Goal: Task Accomplishment & Management: Use online tool/utility

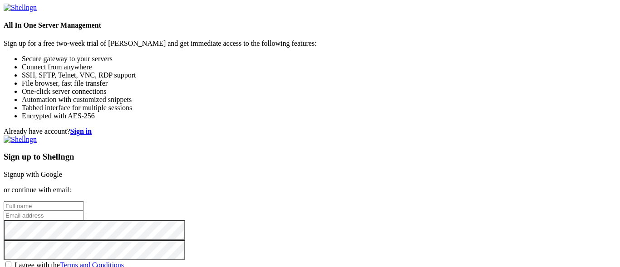
scroll to position [62, 0]
click at [84, 202] on input "text" at bounding box center [44, 207] width 80 height 10
type input "Daniel Fernandes"
type input "danielfca122@gmail.com"
click at [124, 262] on span "I agree with the Terms and Conditions" at bounding box center [69, 266] width 109 height 8
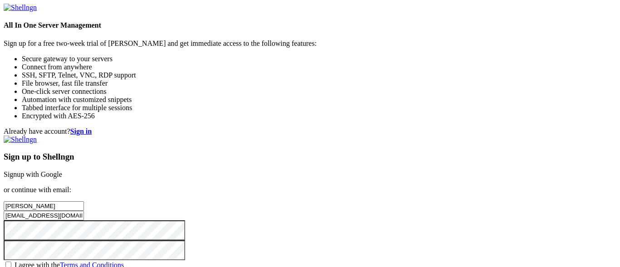
click at [11, 262] on input "I agree with the Terms and Conditions" at bounding box center [8, 265] width 6 height 6
checkbox input "true"
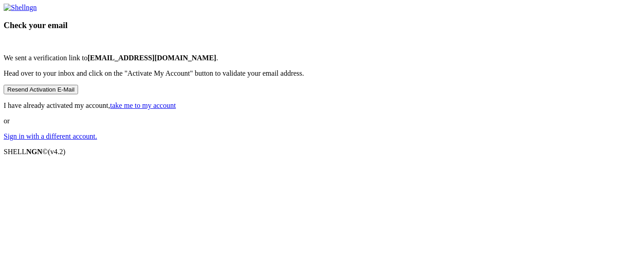
scroll to position [55, 0]
click at [176, 109] on link "take me to my account" at bounding box center [143, 106] width 66 height 8
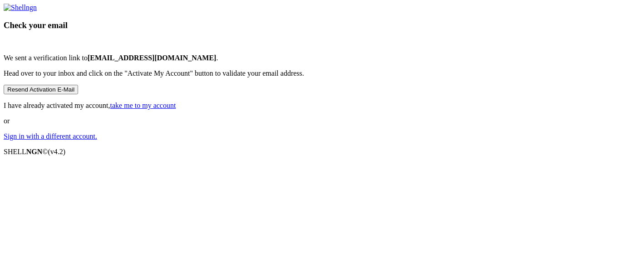
click at [176, 109] on link "take me to my account" at bounding box center [143, 106] width 66 height 8
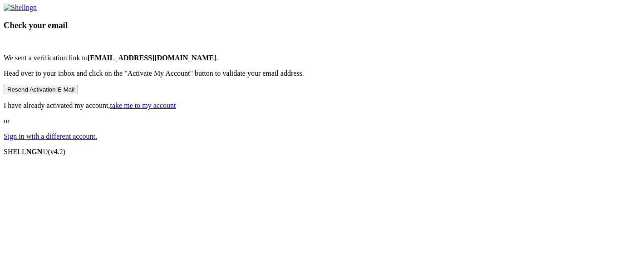
scroll to position [36, 0]
click at [176, 109] on link "take me to my account" at bounding box center [143, 106] width 66 height 8
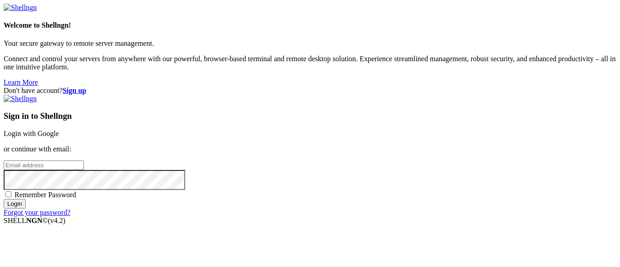
click at [84, 161] on input "email" at bounding box center [44, 166] width 80 height 10
type input "[EMAIL_ADDRESS][DOMAIN_NAME]"
click at [4, 199] on input "Login" at bounding box center [15, 204] width 22 height 10
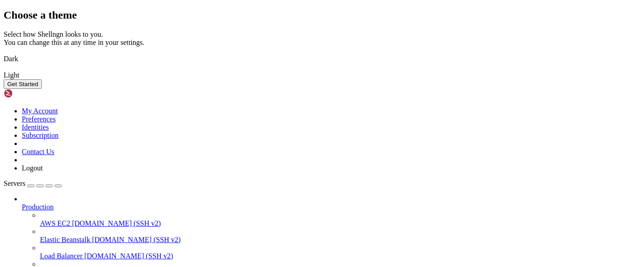
click at [4, 53] on img at bounding box center [4, 53] width 0 height 0
click at [42, 89] on button "Get Started" at bounding box center [23, 84] width 38 height 10
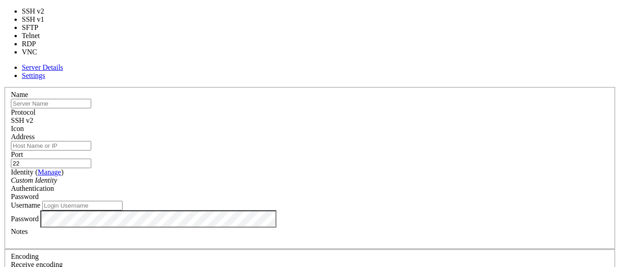
click at [33, 117] on span "SSH v2" at bounding box center [22, 121] width 22 height 8
click at [91, 99] on input "text" at bounding box center [51, 104] width 80 height 10
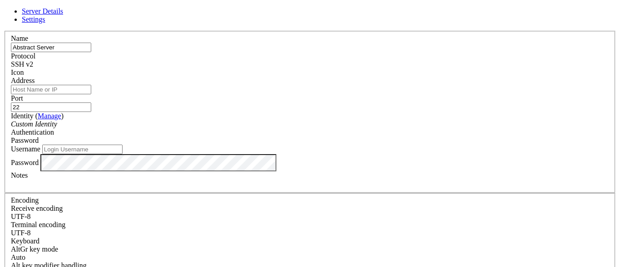
type input "Abstract Server"
type input "[TECHNICAL_ID]"
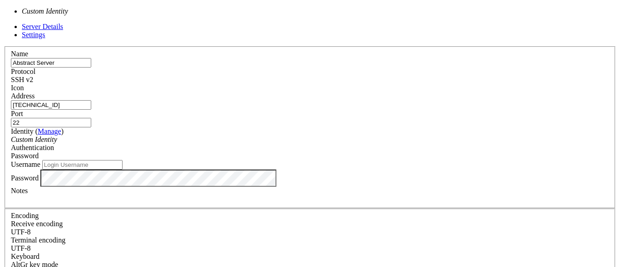
click at [302, 137] on div "Custom Identity" at bounding box center [310, 140] width 598 height 8
click at [359, 152] on div "Password" at bounding box center [310, 156] width 598 height 8
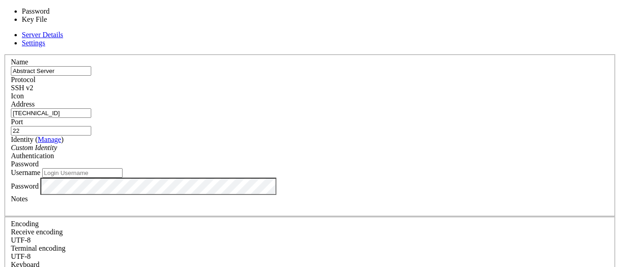
click at [123, 168] on input "Username" at bounding box center [82, 173] width 80 height 10
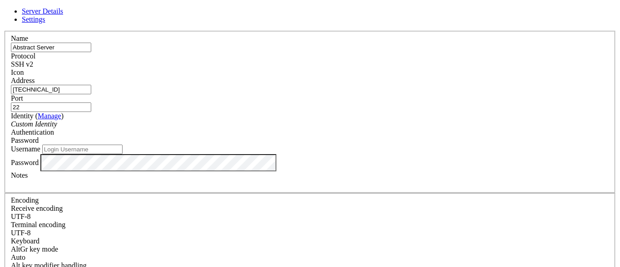
scroll to position [17, 0]
type input "root"
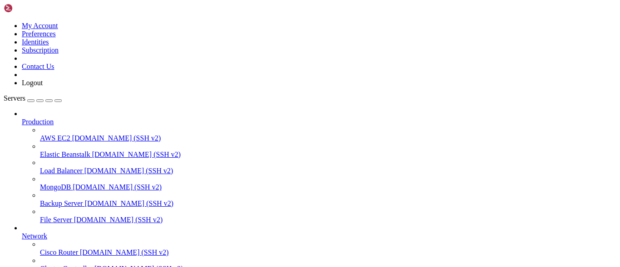
scroll to position [0, 0]
click at [54, 118] on span "Production" at bounding box center [38, 122] width 32 height 8
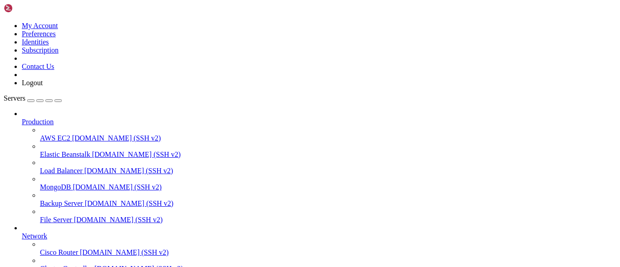
drag, startPoint x: 91, startPoint y: 656, endPoint x: 70, endPoint y: 669, distance: 24.7
drag, startPoint x: 188, startPoint y: 588, endPoint x: 109, endPoint y: 701, distance: 137.2
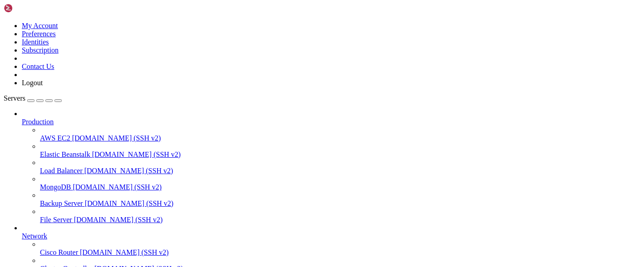
scroll to position [6345, 0]
drag, startPoint x: 204, startPoint y: 594, endPoint x: 152, endPoint y: 671, distance: 92.8
drag, startPoint x: 134, startPoint y: 600, endPoint x: 165, endPoint y: 701, distance: 105.3
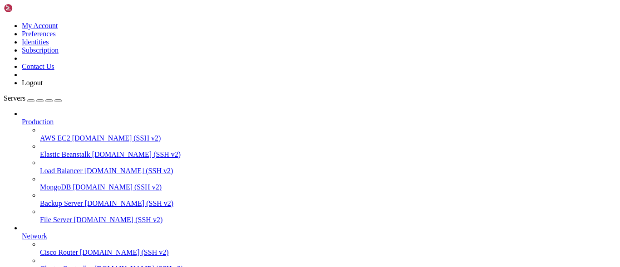
drag, startPoint x: 217, startPoint y: 586, endPoint x: 156, endPoint y: 686, distance: 117.3
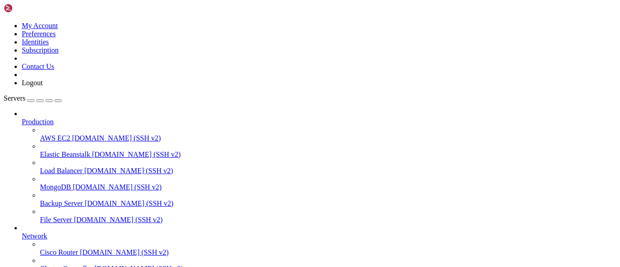
drag, startPoint x: 193, startPoint y: 682, endPoint x: 149, endPoint y: 683, distance: 43.6
drag, startPoint x: 221, startPoint y: 568, endPoint x: 159, endPoint y: 617, distance: 79.1
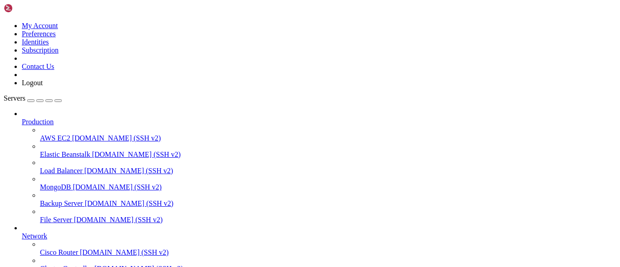
scroll to position [9934, 0]
drag, startPoint x: 211, startPoint y: 608, endPoint x: 199, endPoint y: 644, distance: 37.6
drag, startPoint x: 181, startPoint y: 558, endPoint x: 165, endPoint y: 630, distance: 74.4
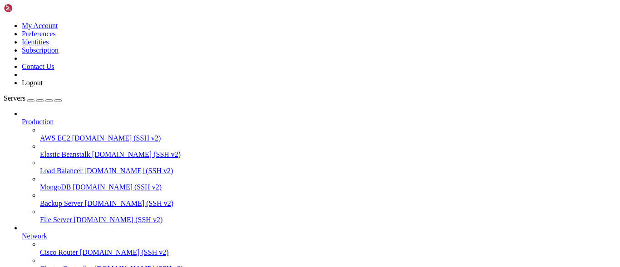
drag, startPoint x: 170, startPoint y: 600, endPoint x: 177, endPoint y: 656, distance: 56.3
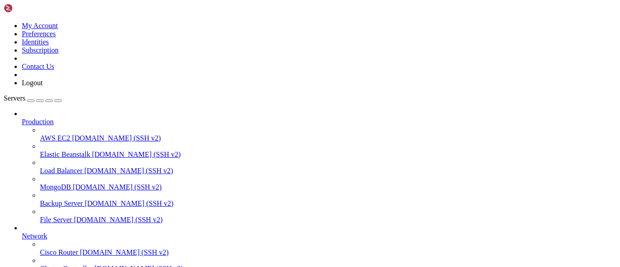
drag, startPoint x: 190, startPoint y: 574, endPoint x: 120, endPoint y: 625, distance: 85.8
drag, startPoint x: 177, startPoint y: 609, endPoint x: 133, endPoint y: 644, distance: 55.2
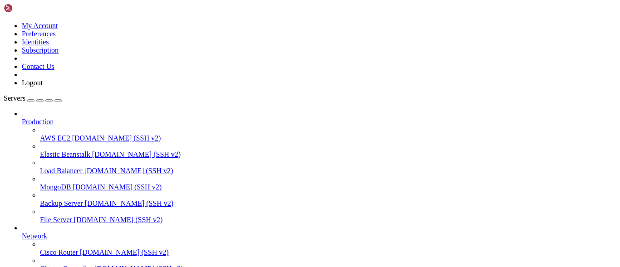
scroll to position [23318, 0]
drag, startPoint x: 142, startPoint y: 576, endPoint x: 95, endPoint y: 603, distance: 53.9
drag, startPoint x: 215, startPoint y: 593, endPoint x: 126, endPoint y: 632, distance: 97.2
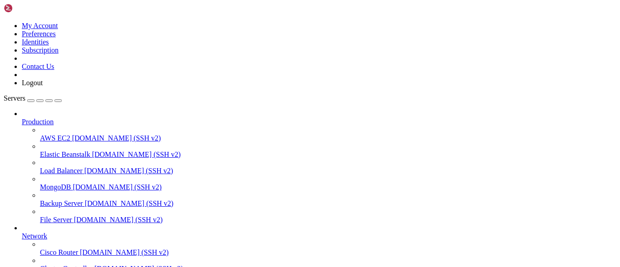
drag, startPoint x: 241, startPoint y: 675, endPoint x: 197, endPoint y: 678, distance: 44.2
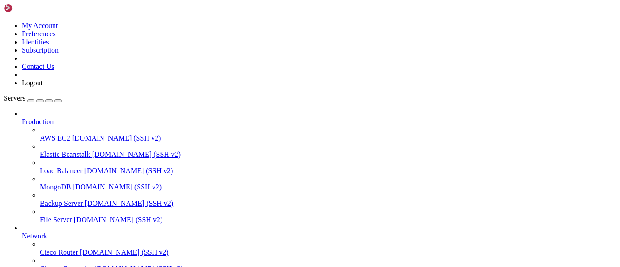
drag, startPoint x: 190, startPoint y: 579, endPoint x: 152, endPoint y: 631, distance: 64.0
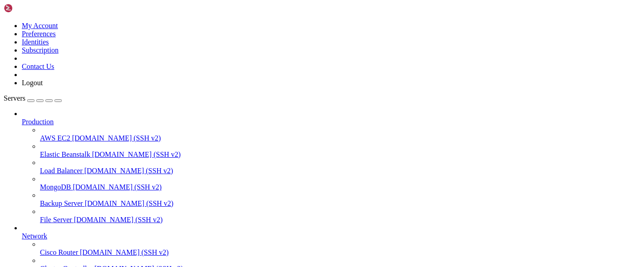
drag, startPoint x: 121, startPoint y: 577, endPoint x: 96, endPoint y: 623, distance: 52.8
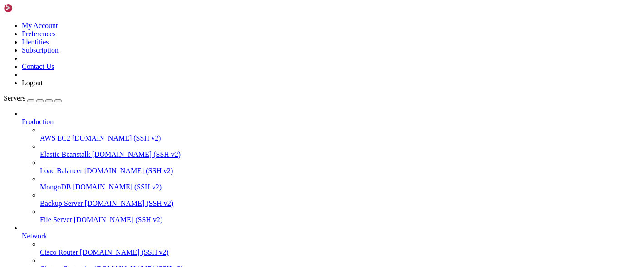
drag, startPoint x: 169, startPoint y: 608, endPoint x: 139, endPoint y: 620, distance: 32.6
drag, startPoint x: 200, startPoint y: 609, endPoint x: 169, endPoint y: 569, distance: 50.9
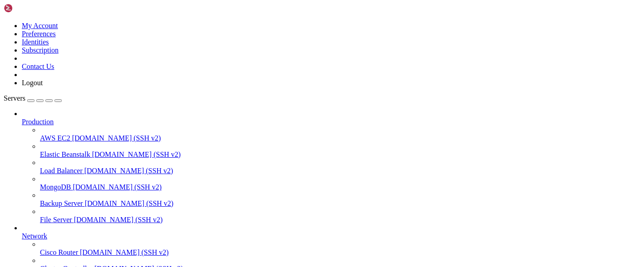
scroll to position [28181, 0]
drag, startPoint x: 178, startPoint y: 592, endPoint x: 148, endPoint y: 655, distance: 69.7
drag, startPoint x: 143, startPoint y: 530, endPoint x: 123, endPoint y: 567, distance: 42.3
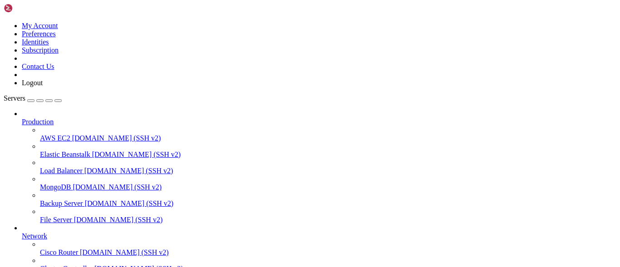
drag, startPoint x: 196, startPoint y: 575, endPoint x: 139, endPoint y: 617, distance: 70.1
drag, startPoint x: 128, startPoint y: 594, endPoint x: 93, endPoint y: 633, distance: 52.4
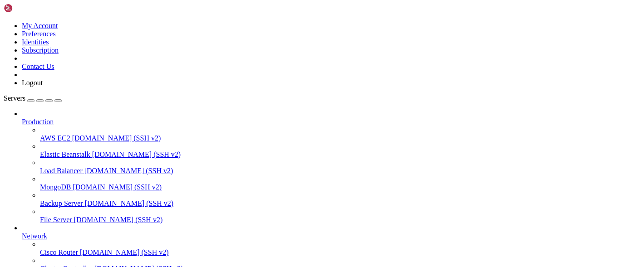
drag, startPoint x: 242, startPoint y: 647, endPoint x: 212, endPoint y: 610, distance: 47.8
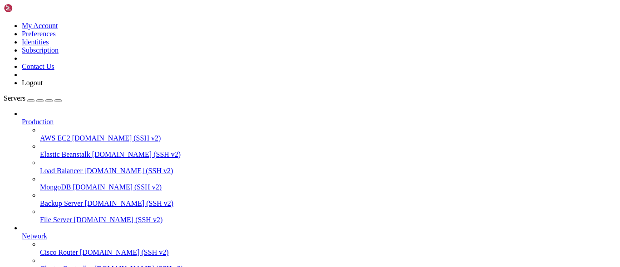
drag, startPoint x: 260, startPoint y: 617, endPoint x: 217, endPoint y: 597, distance: 46.5
drag, startPoint x: 170, startPoint y: 583, endPoint x: 150, endPoint y: 633, distance: 53.8
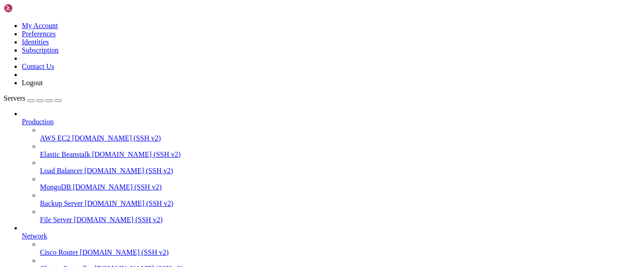
drag, startPoint x: 175, startPoint y: 580, endPoint x: 130, endPoint y: 643, distance: 78.1
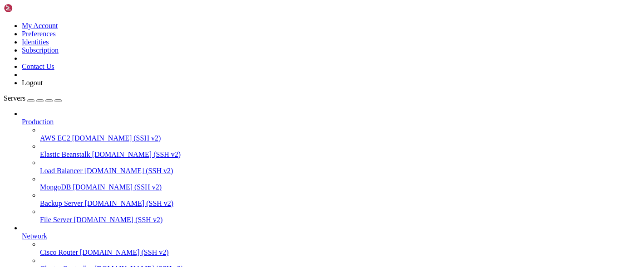
drag, startPoint x: 186, startPoint y: 584, endPoint x: 144, endPoint y: 603, distance: 46.3
drag, startPoint x: 194, startPoint y: 599, endPoint x: 153, endPoint y: 617, distance: 45.1
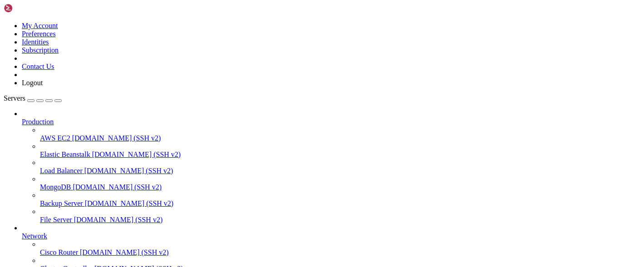
scroll to position [28621, 0]
drag, startPoint x: 158, startPoint y: 624, endPoint x: 142, endPoint y: 632, distance: 18.5
drag, startPoint x: 190, startPoint y: 673, endPoint x: 161, endPoint y: 667, distance: 29.7
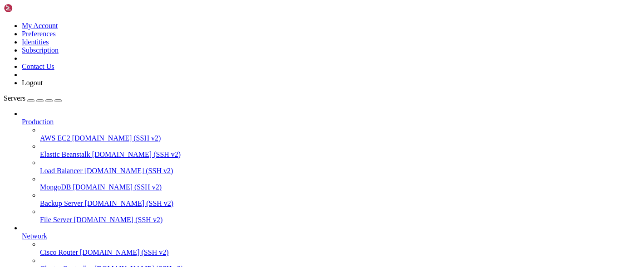
drag, startPoint x: 198, startPoint y: 668, endPoint x: 160, endPoint y: 676, distance: 38.9
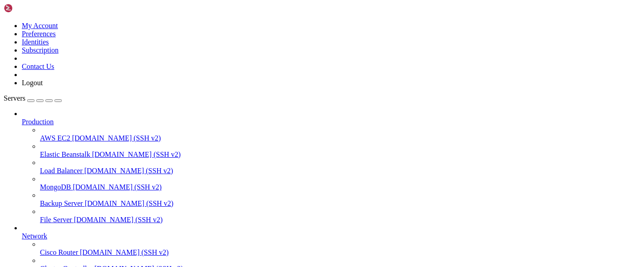
drag, startPoint x: 204, startPoint y: 644, endPoint x: 180, endPoint y: 635, distance: 25.5
drag, startPoint x: 275, startPoint y: 660, endPoint x: 254, endPoint y: 636, distance: 32.5
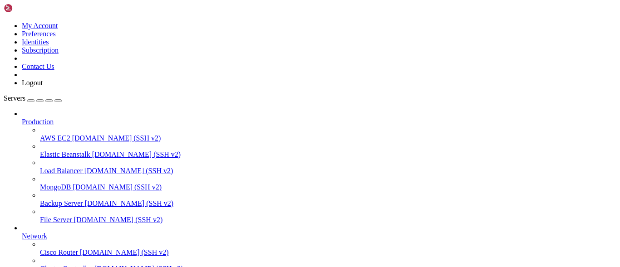
drag, startPoint x: 178, startPoint y: 552, endPoint x: 130, endPoint y: 614, distance: 78.3
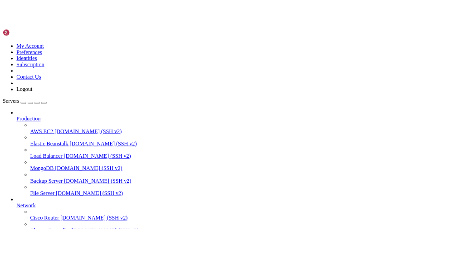
scroll to position [29748, 0]
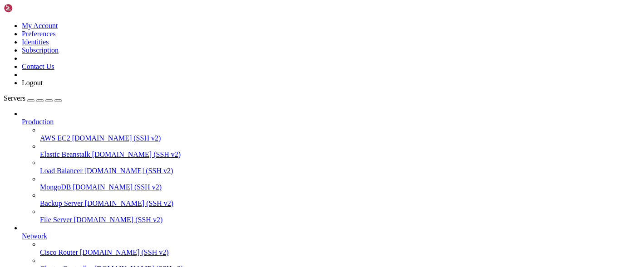
drag, startPoint x: 146, startPoint y: 565, endPoint x: 116, endPoint y: 591, distance: 39.3
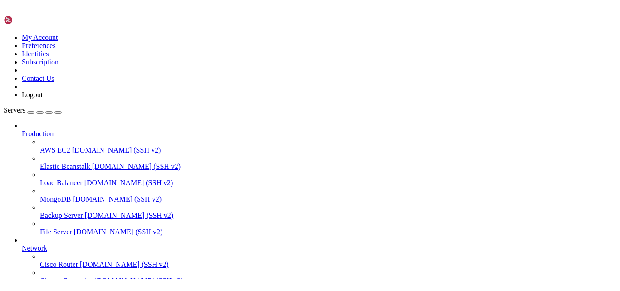
scroll to position [29763, 0]
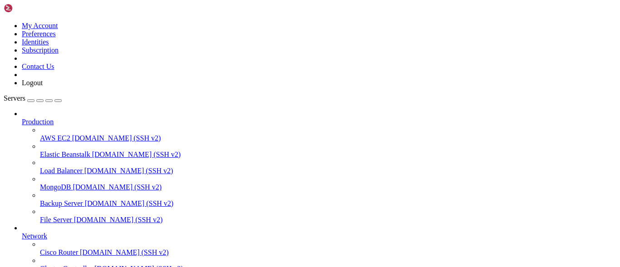
drag, startPoint x: 198, startPoint y: 593, endPoint x: 123, endPoint y: 610, distance: 76.8
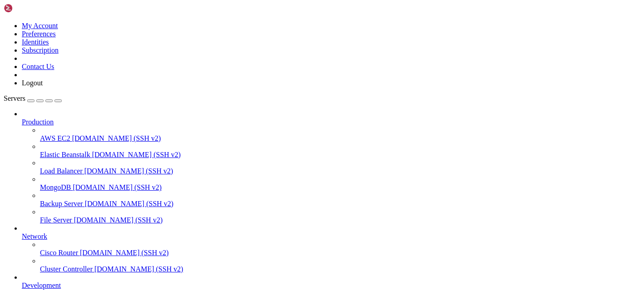
scroll to position [29740, 0]
drag, startPoint x: 200, startPoint y: 607, endPoint x: 141, endPoint y: 623, distance: 61.6
drag, startPoint x: 215, startPoint y: 675, endPoint x: 160, endPoint y: 666, distance: 55.7
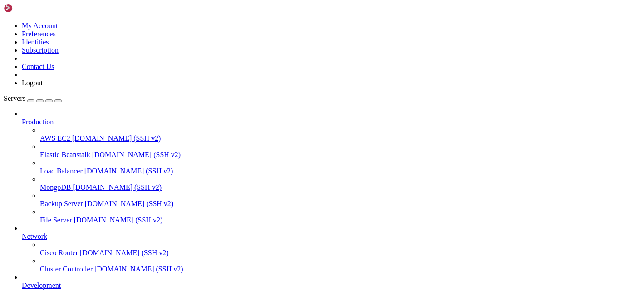
drag, startPoint x: 212, startPoint y: 591, endPoint x: 183, endPoint y: 619, distance: 40.5
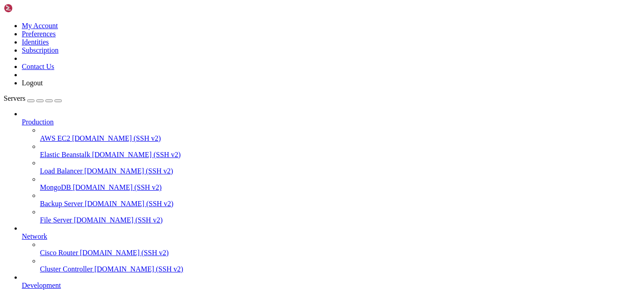
drag, startPoint x: 201, startPoint y: 691, endPoint x: 173, endPoint y: 698, distance: 28.6
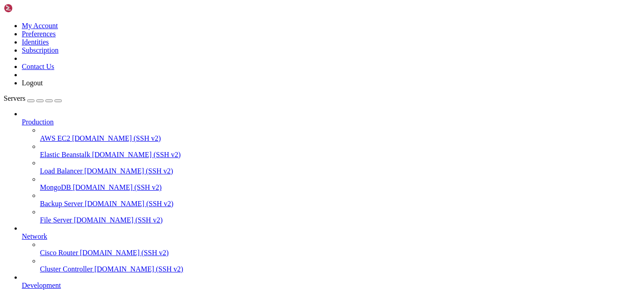
drag, startPoint x: 191, startPoint y: 618, endPoint x: 139, endPoint y: 625, distance: 51.7
drag, startPoint x: 163, startPoint y: 548, endPoint x: 147, endPoint y: 598, distance: 52.6
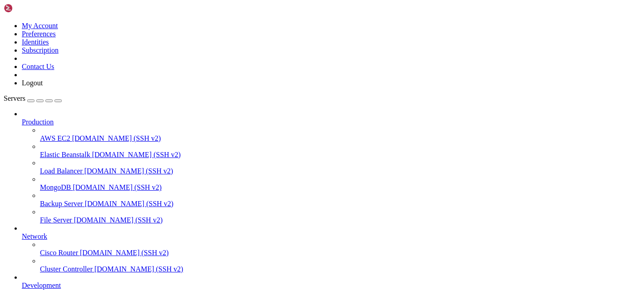
drag, startPoint x: 238, startPoint y: 640, endPoint x: 198, endPoint y: 647, distance: 40.1
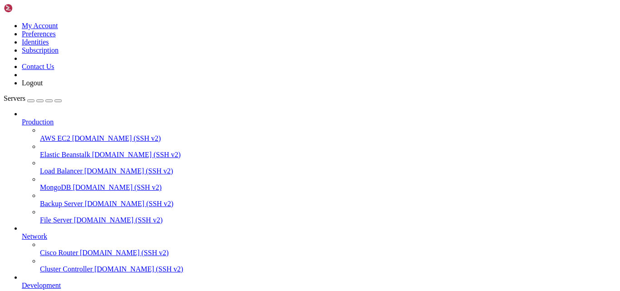
drag, startPoint x: 239, startPoint y: 625, endPoint x: 157, endPoint y: 640, distance: 83.5
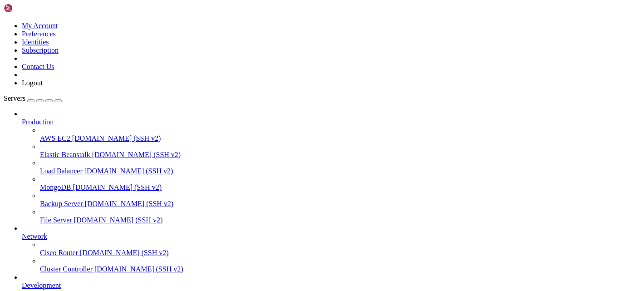
drag, startPoint x: 138, startPoint y: 575, endPoint x: 104, endPoint y: 633, distance: 67.3
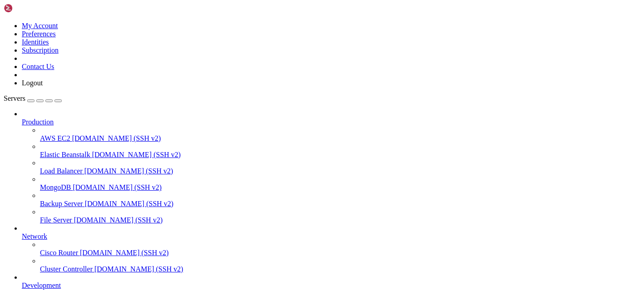
drag, startPoint x: 198, startPoint y: 692, endPoint x: 144, endPoint y: 697, distance: 54.2
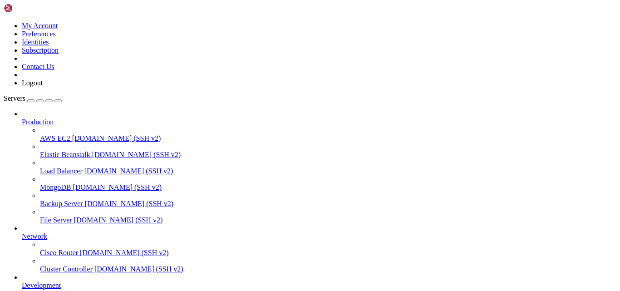
drag, startPoint x: 161, startPoint y: 604, endPoint x: 119, endPoint y: 630, distance: 48.8
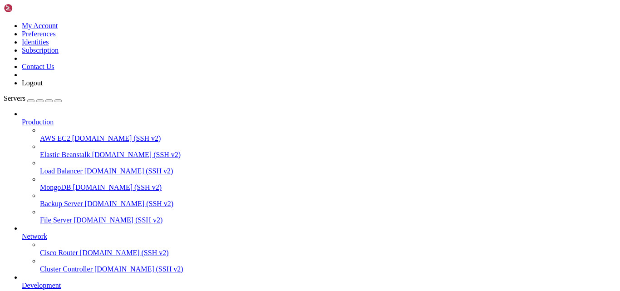
drag, startPoint x: 242, startPoint y: 604, endPoint x: 185, endPoint y: 608, distance: 56.4
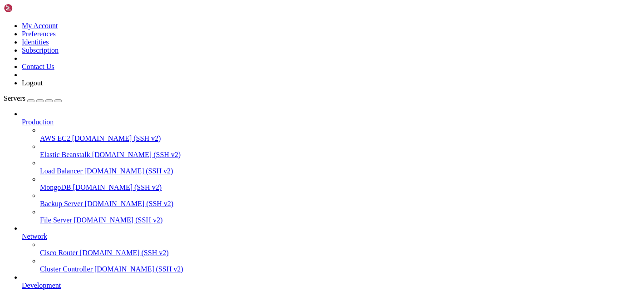
drag, startPoint x: 198, startPoint y: 621, endPoint x: 169, endPoint y: 655, distance: 43.8
drag, startPoint x: 153, startPoint y: 550, endPoint x: 122, endPoint y: 570, distance: 37.0
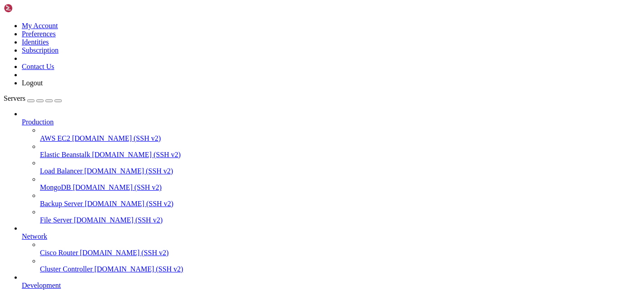
scroll to position [1382, 0]
drag, startPoint x: 181, startPoint y: 608, endPoint x: 165, endPoint y: 632, distance: 29.0
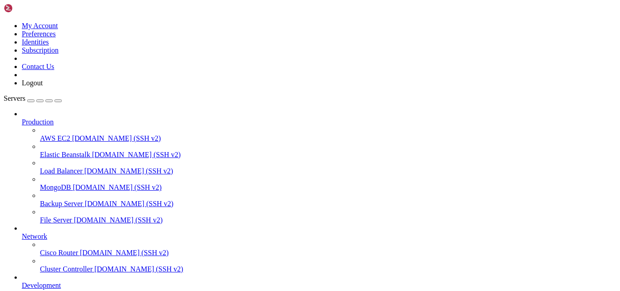
scroll to position [1829, 0]
drag, startPoint x: 202, startPoint y: 717, endPoint x: 177, endPoint y: 708, distance: 26.9
drag, startPoint x: 259, startPoint y: 692, endPoint x: 247, endPoint y: 692, distance: 12.3
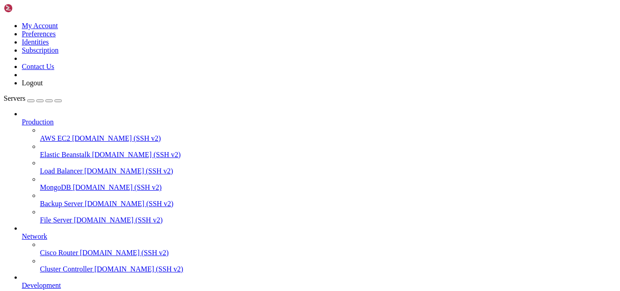
scroll to position [1837, 0]
drag, startPoint x: 158, startPoint y: 554, endPoint x: 121, endPoint y: 581, distance: 46.1
drag, startPoint x: 152, startPoint y: 578, endPoint x: 120, endPoint y: 610, distance: 44.9
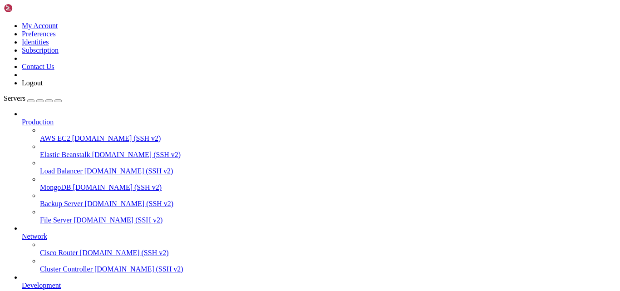
scroll to position [1860, 0]
drag, startPoint x: 129, startPoint y: 615, endPoint x: 90, endPoint y: 640, distance: 46.0
drag, startPoint x: 50, startPoint y: 721, endPoint x: 8, endPoint y: 721, distance: 42.7
